Goal: Transaction & Acquisition: Purchase product/service

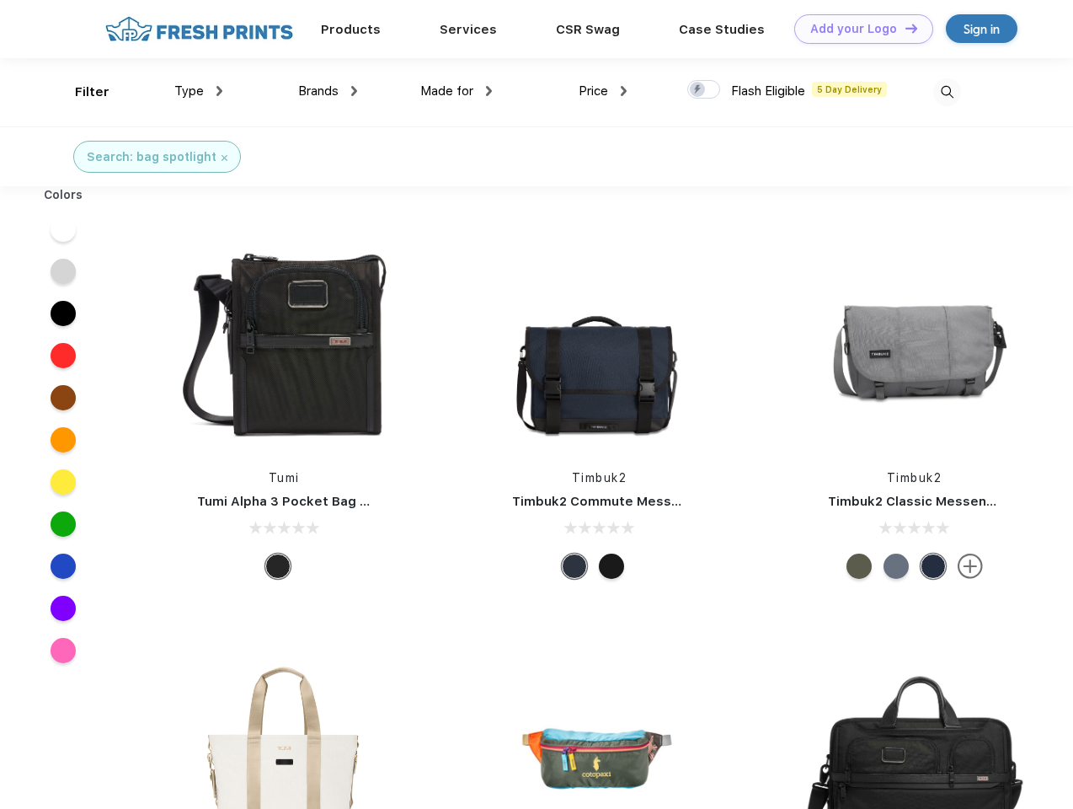
scroll to position [1, 0]
click at [858, 29] on link "Add your Logo Design Tool" at bounding box center [863, 28] width 139 height 29
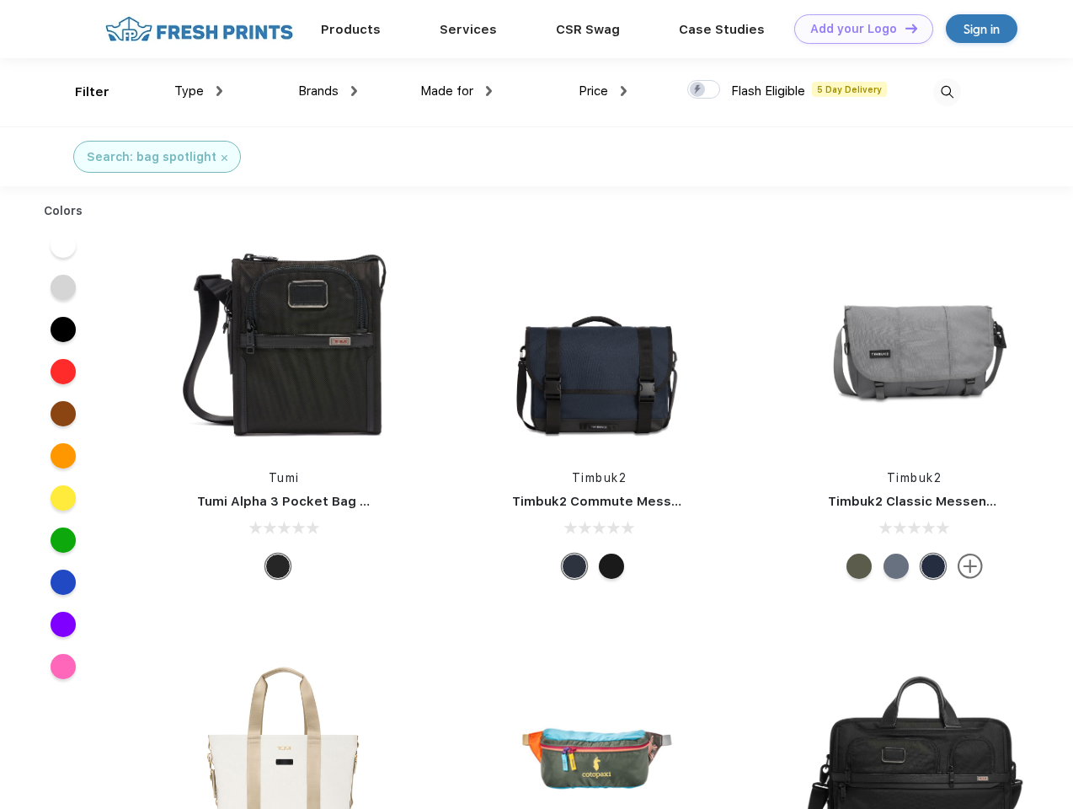
click at [0, 0] on div "Design Tool" at bounding box center [0, 0] width 0 height 0
click at [904, 28] on link "Add your Logo Design Tool" at bounding box center [863, 28] width 139 height 29
click at [81, 92] on div "Filter" at bounding box center [92, 92] width 35 height 19
click at [199, 91] on span "Type" at bounding box center [188, 90] width 29 height 15
click at [328, 91] on span "Brands" at bounding box center [318, 90] width 40 height 15
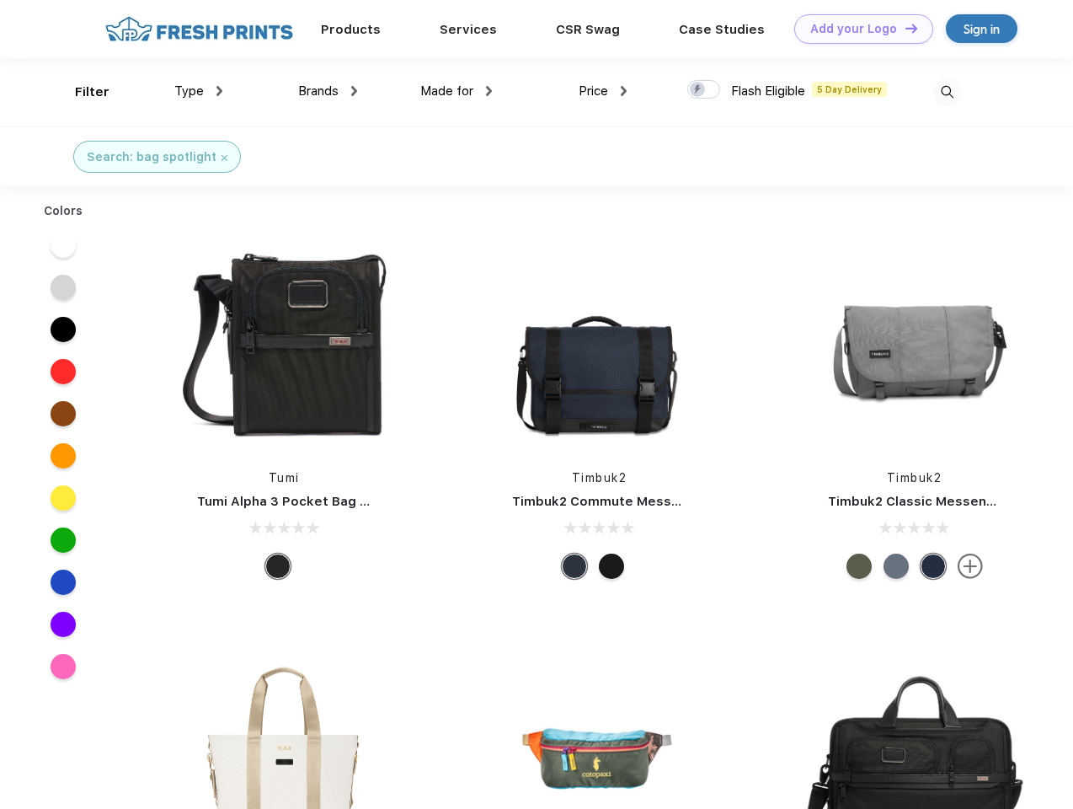
click at [457, 91] on span "Made for" at bounding box center [446, 90] width 53 height 15
click at [603, 91] on span "Price" at bounding box center [593, 90] width 29 height 15
click at [704, 90] on div at bounding box center [703, 89] width 33 height 19
click at [698, 90] on input "checkbox" at bounding box center [692, 84] width 11 height 11
click at [947, 92] on img at bounding box center [947, 92] width 28 height 28
